Goal: Transaction & Acquisition: Purchase product/service

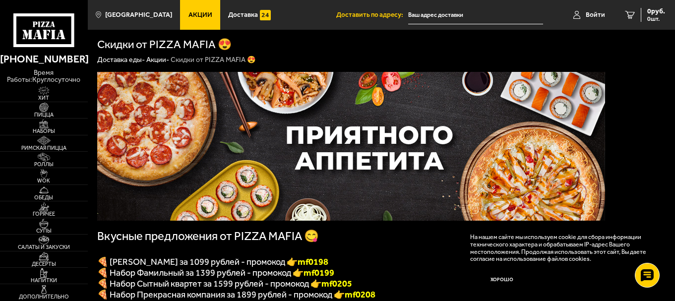
click at [426, 15] on input "text" at bounding box center [475, 15] width 135 height 18
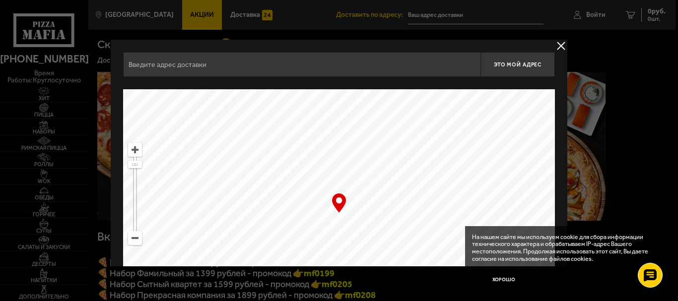
click at [563, 46] on button "delivery type" at bounding box center [561, 46] width 12 height 12
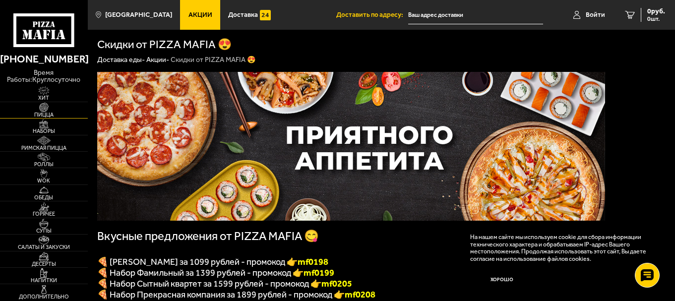
click at [47, 108] on img at bounding box center [43, 107] width 27 height 9
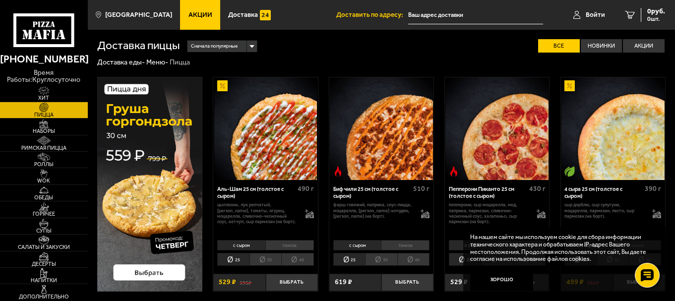
click at [236, 46] on span "Сначала популярные" at bounding box center [214, 46] width 47 height 13
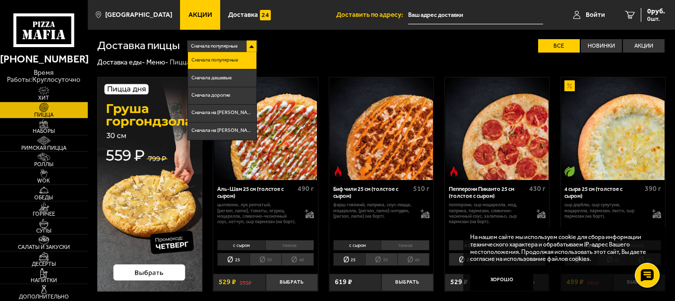
click at [332, 58] on div "Доставка еды - Меню - Пицца" at bounding box center [381, 62] width 568 height 9
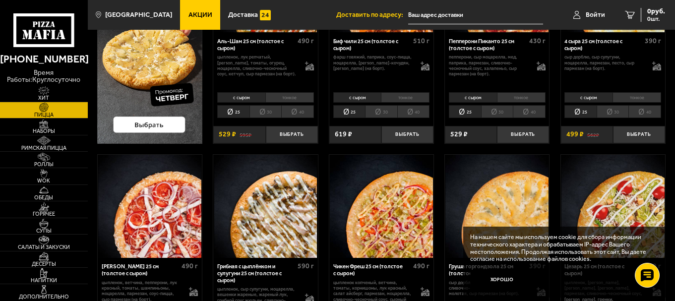
scroll to position [149, 0]
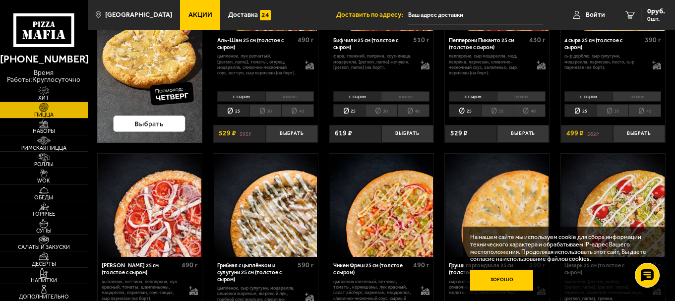
click at [512, 278] on button "Хорошо" at bounding box center [501, 280] width 63 height 21
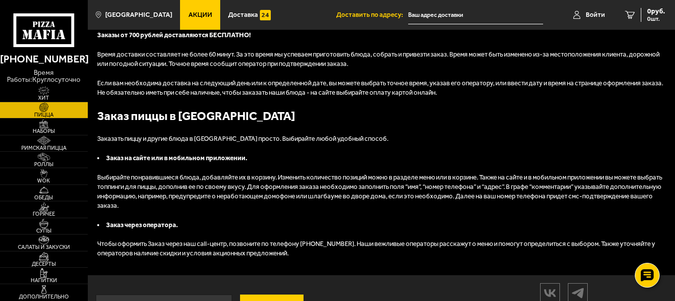
scroll to position [1689, 0]
